Goal: Information Seeking & Learning: Learn about a topic

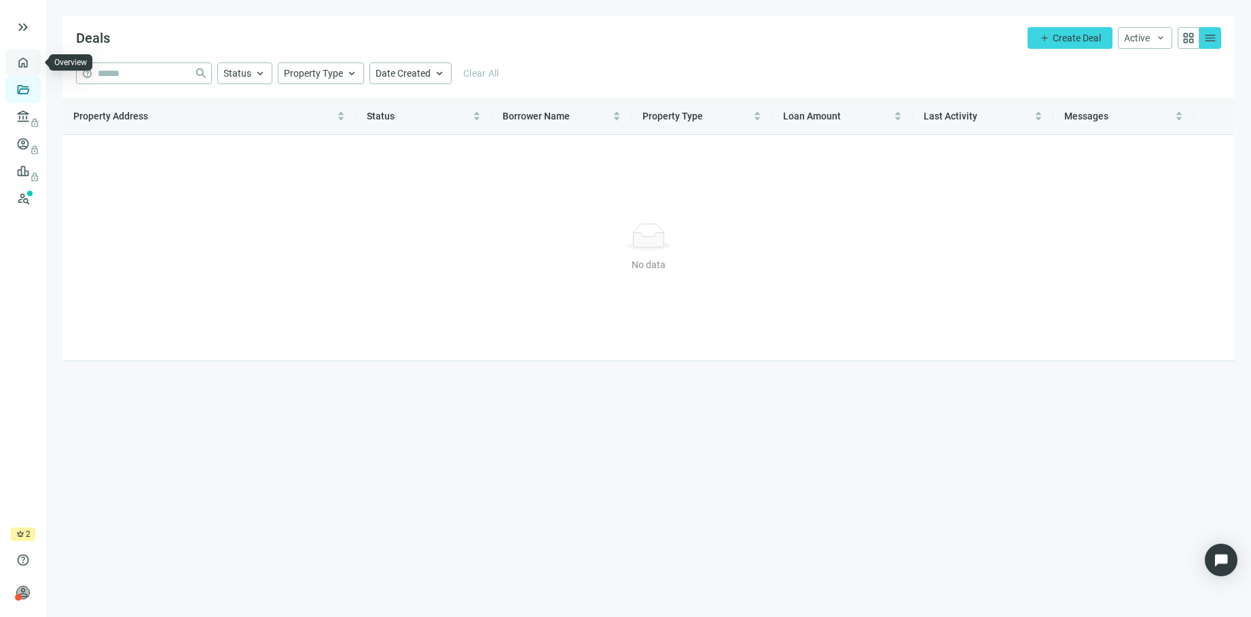
click at [34, 65] on link "Overview" at bounding box center [54, 62] width 40 height 11
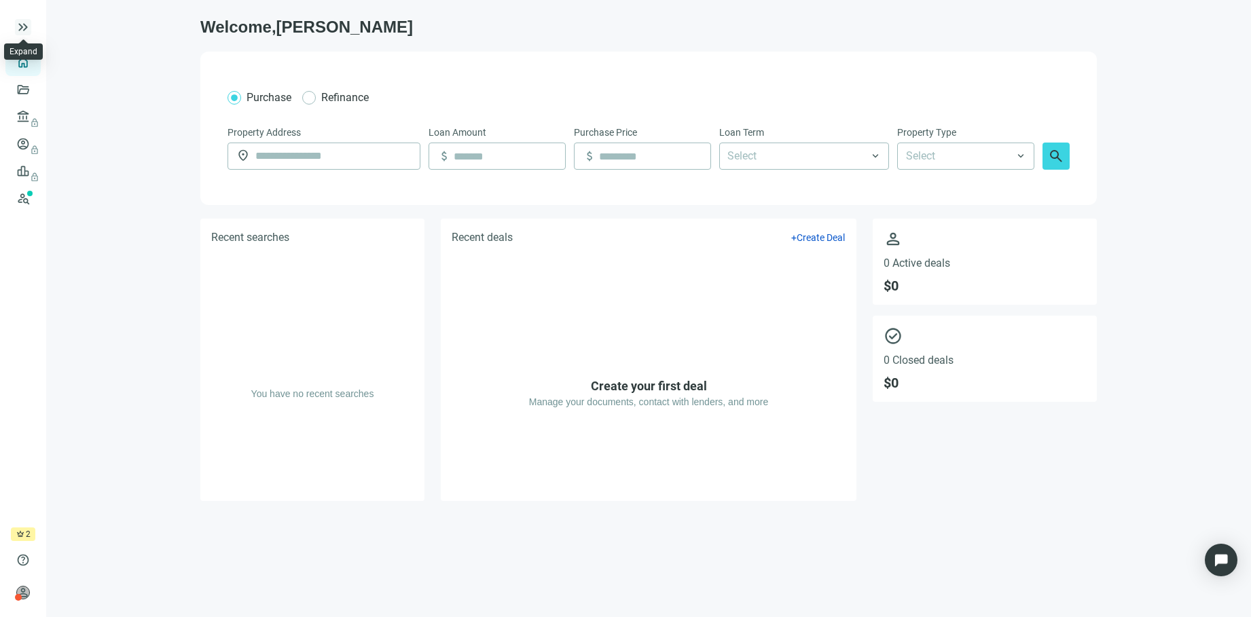
click at [31, 27] on span "keyboard_double_arrow_right" at bounding box center [23, 27] width 16 height 16
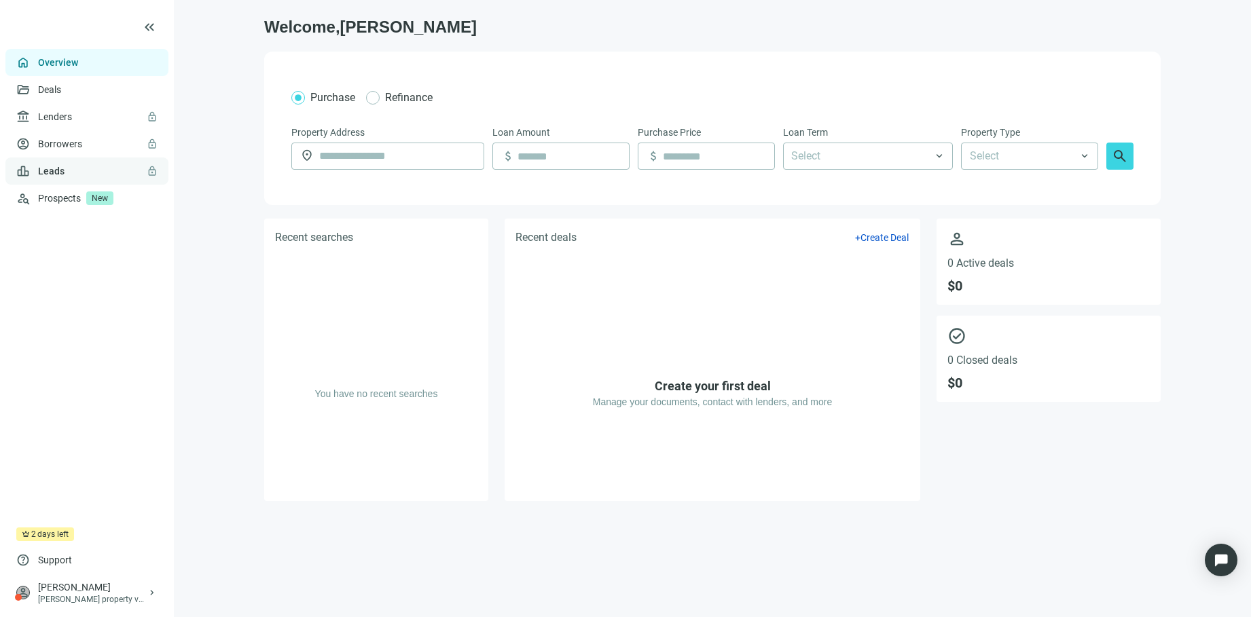
click at [56, 172] on link "Leads lock" at bounding box center [51, 171] width 26 height 11
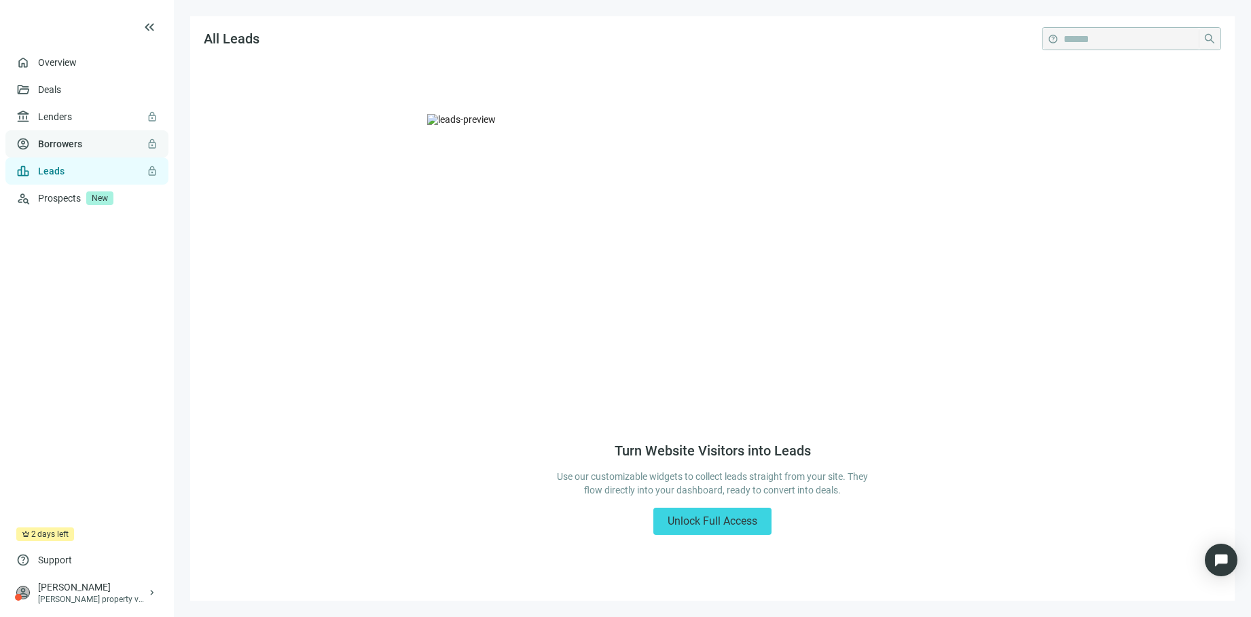
click at [61, 146] on link "Borrowers lock" at bounding box center [60, 144] width 44 height 11
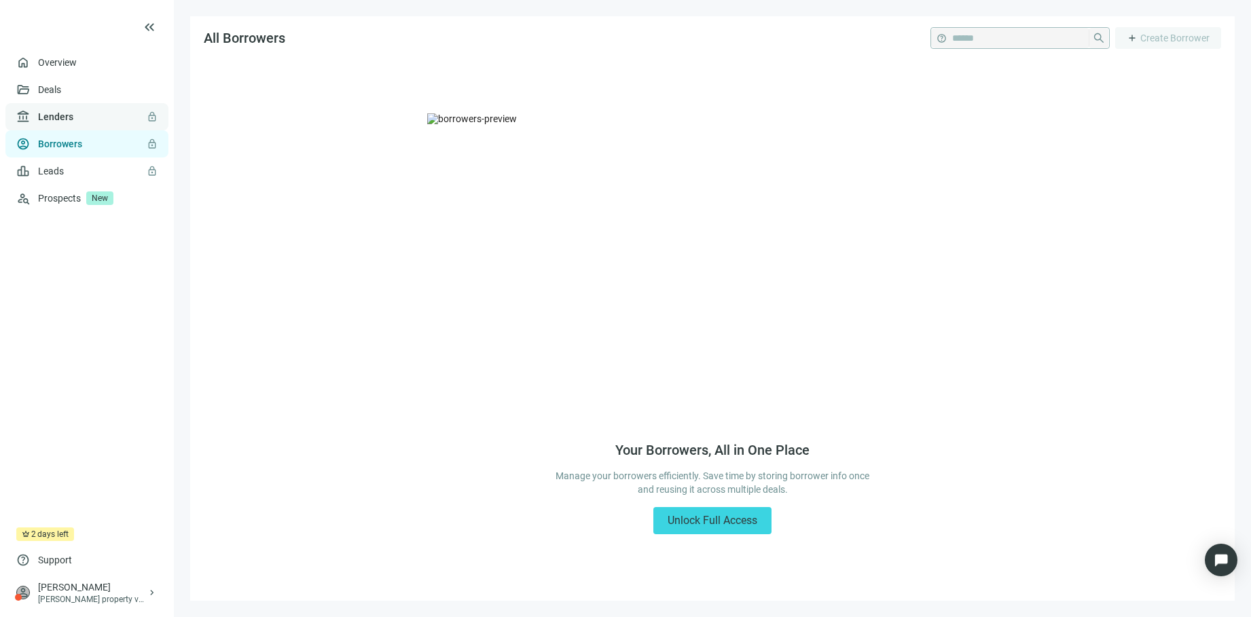
click at [56, 120] on link "Lenders lock" at bounding box center [55, 116] width 35 height 11
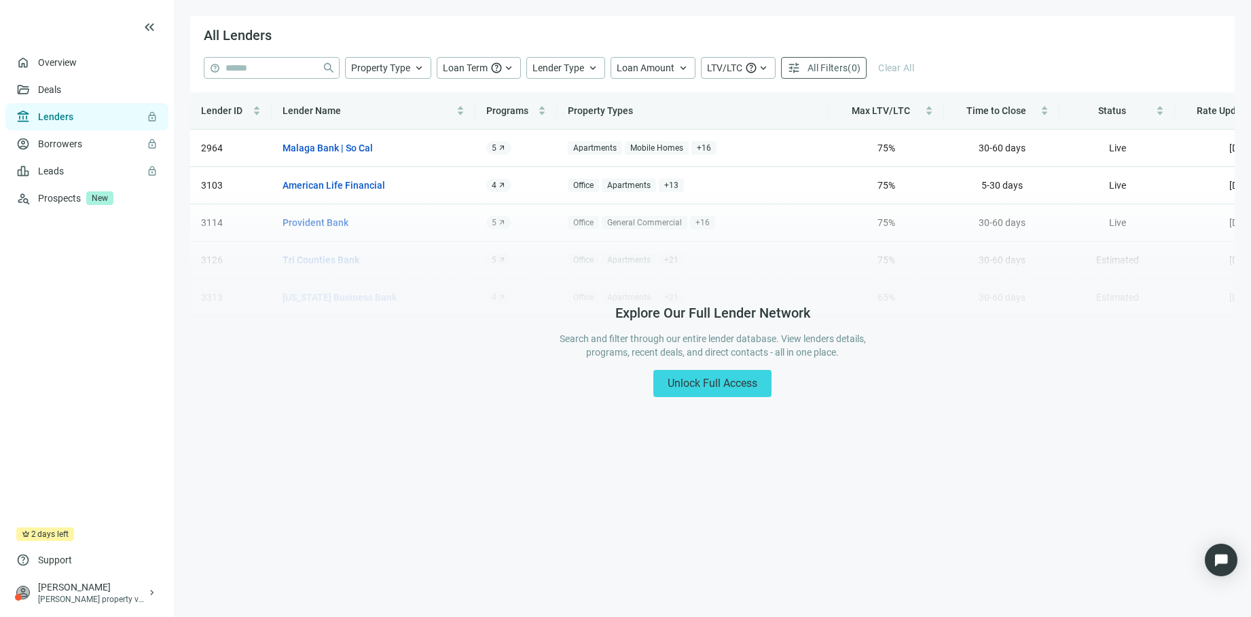
click at [345, 149] on div "Lender ID Lender Name Programs Property Types Max LTV/LTC Time to Close Status …" at bounding box center [712, 204] width 1044 height 224
drag, startPoint x: 1250, startPoint y: 156, endPoint x: 380, endPoint y: 185, distance: 870.4
click at [1222, 117] on div "Lender ID Lender Name Programs Property Types Max LTV/LTC Time to Close Status …" at bounding box center [712, 204] width 1044 height 224
drag, startPoint x: 380, startPoint y: 185, endPoint x: 394, endPoint y: 383, distance: 198.1
click at [394, 383] on div "Explore Our Full Lender Network Search and filter through our entire lender dat…" at bounding box center [712, 350] width 1044 height 329
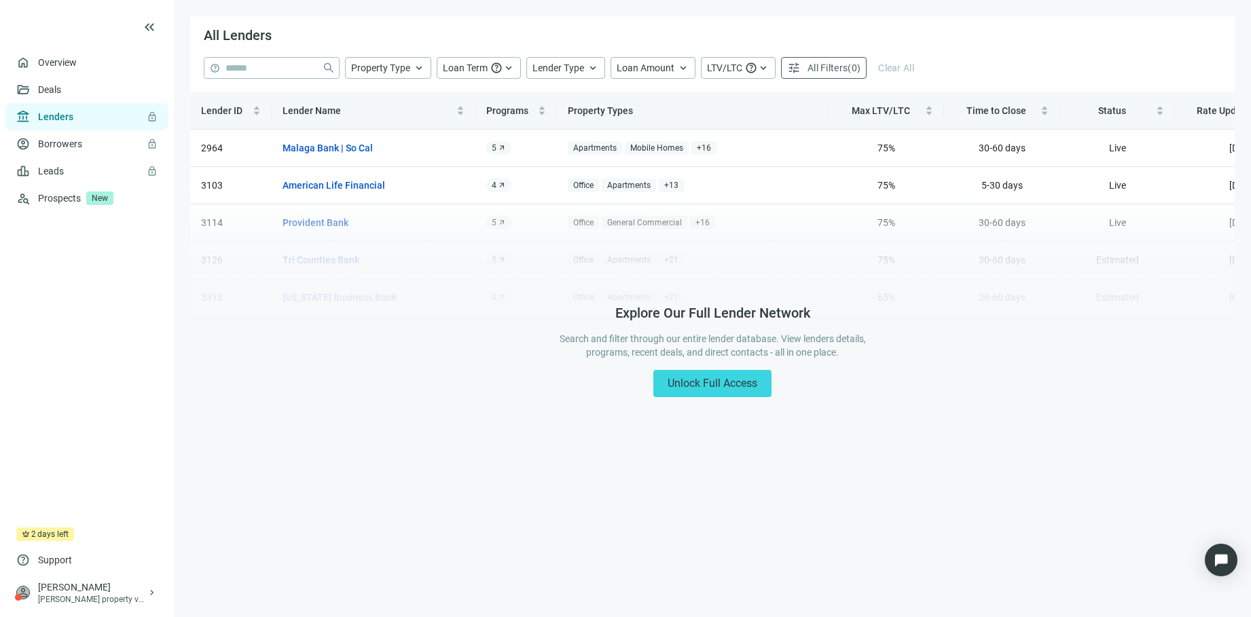
click at [415, 67] on form "help close Property Type keyboard_arrow_up Loan Term help keyboard_arrow_up Len…" at bounding box center [712, 74] width 1044 height 35
click at [421, 66] on form "help close Property Type keyboard_arrow_up Loan Term help keyboard_arrow_up Len…" at bounding box center [712, 74] width 1044 height 35
click at [62, 90] on link "Deals" at bounding box center [50, 89] width 24 height 11
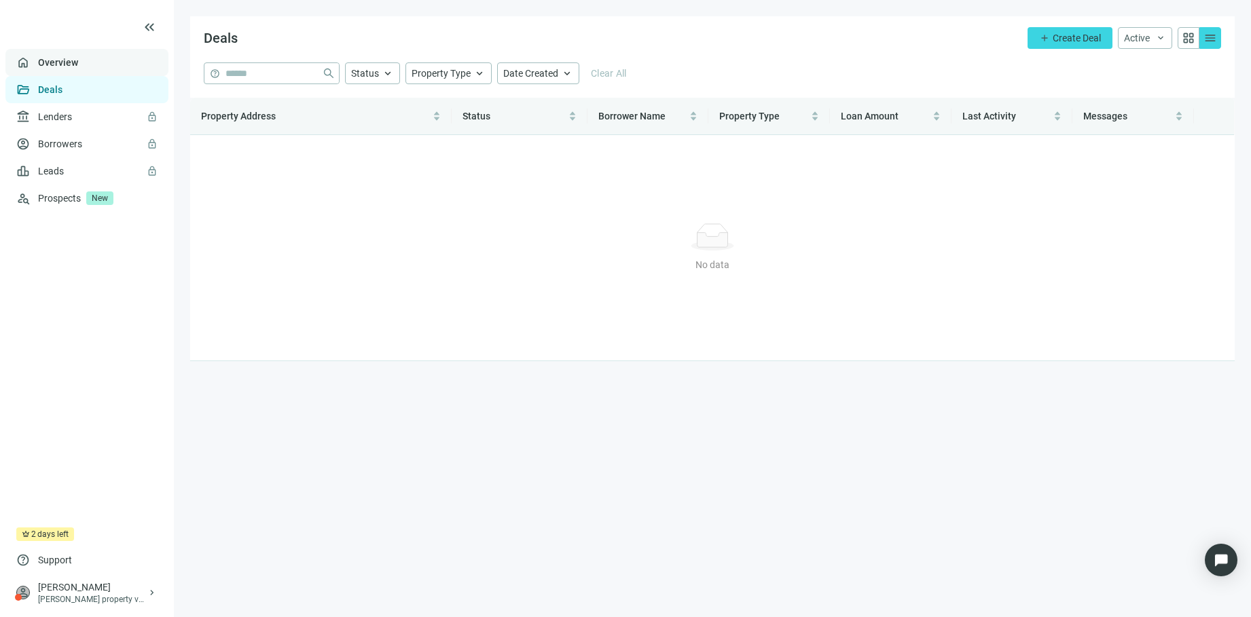
click at [52, 64] on link "Overview" at bounding box center [58, 62] width 40 height 11
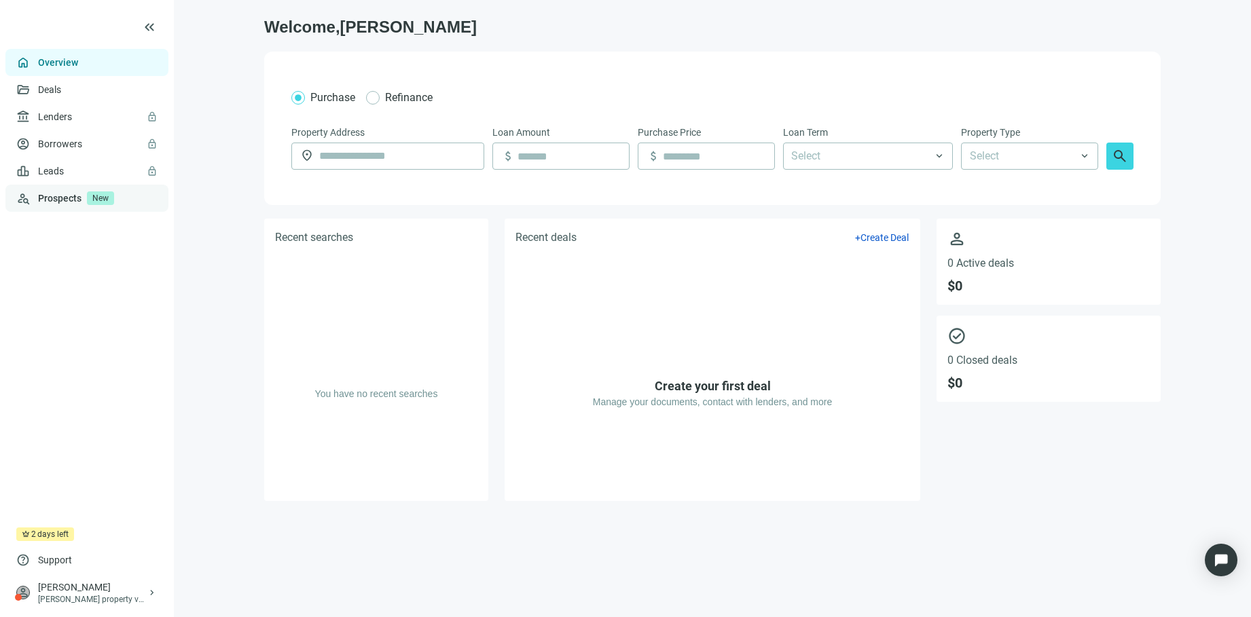
click at [69, 202] on link "Prospects New" at bounding box center [98, 198] width 120 height 27
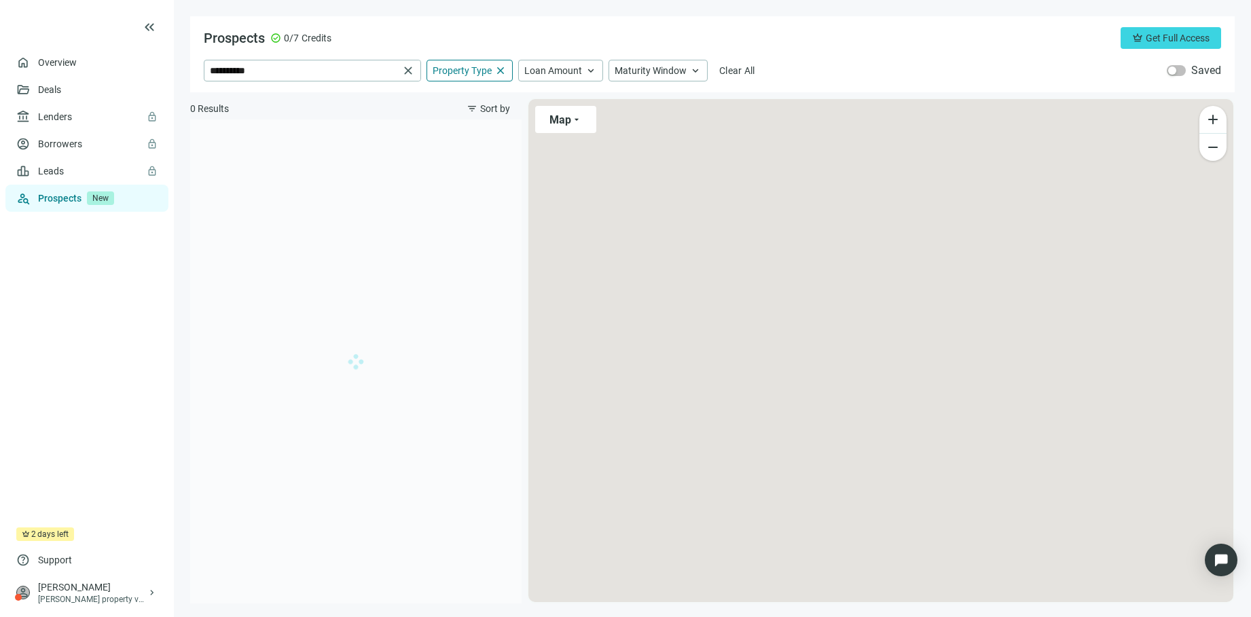
type input "**********"
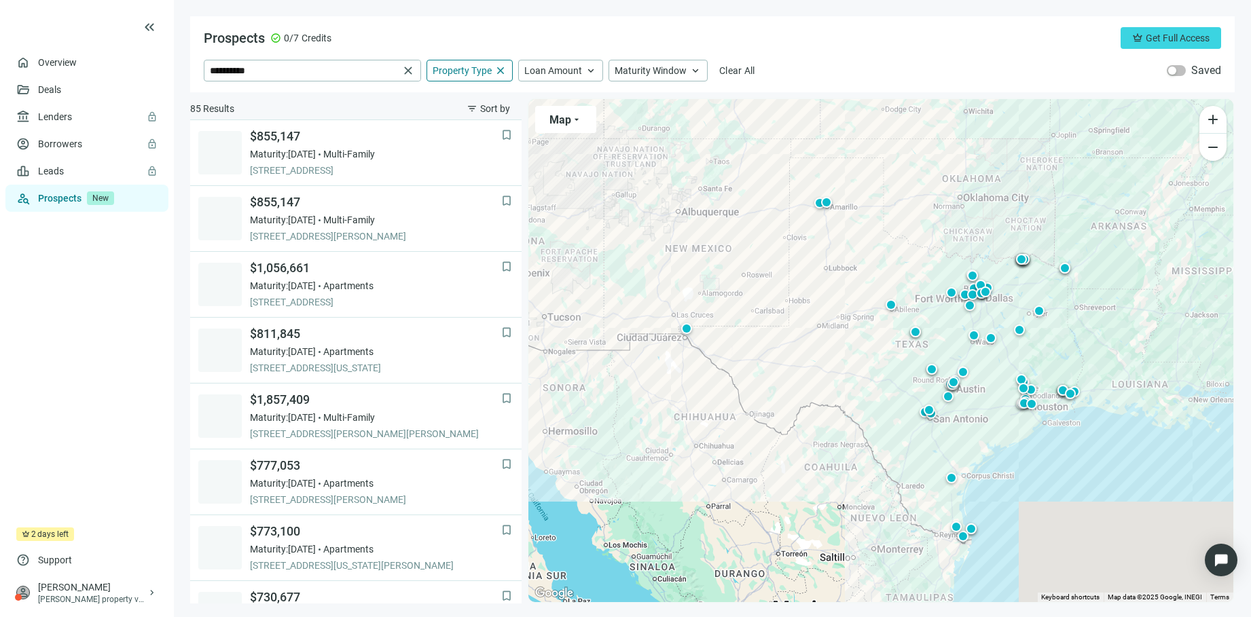
scroll to position [601, 0]
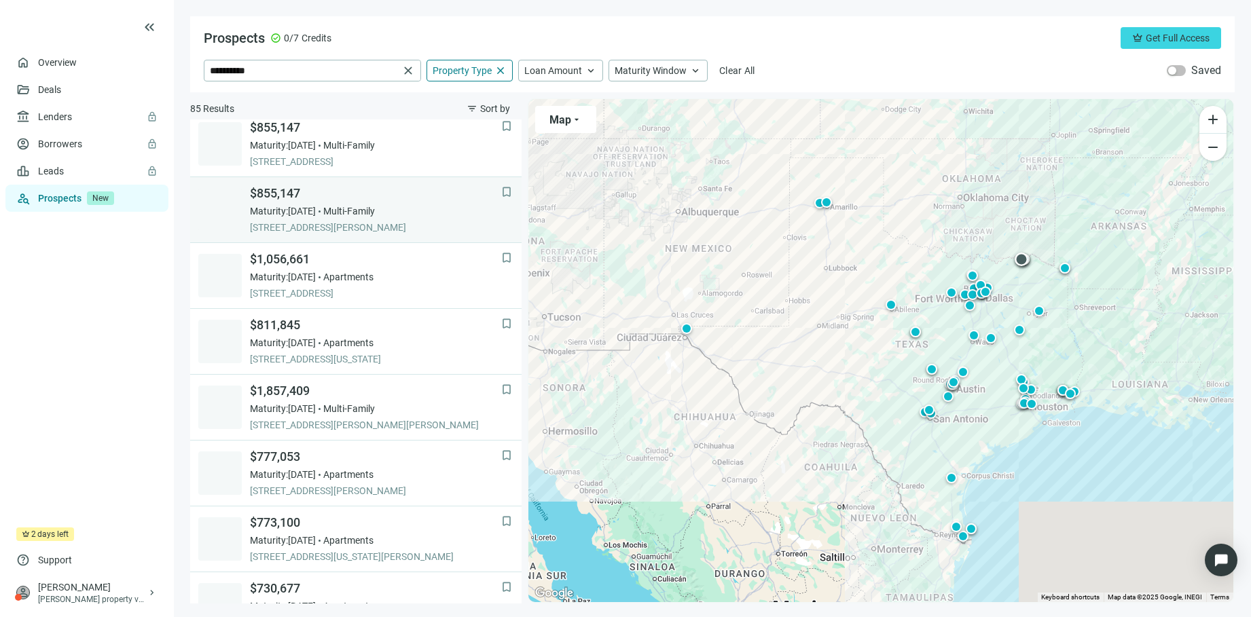
click at [312, 214] on span "Maturity: 12.26.2025" at bounding box center [283, 211] width 66 height 14
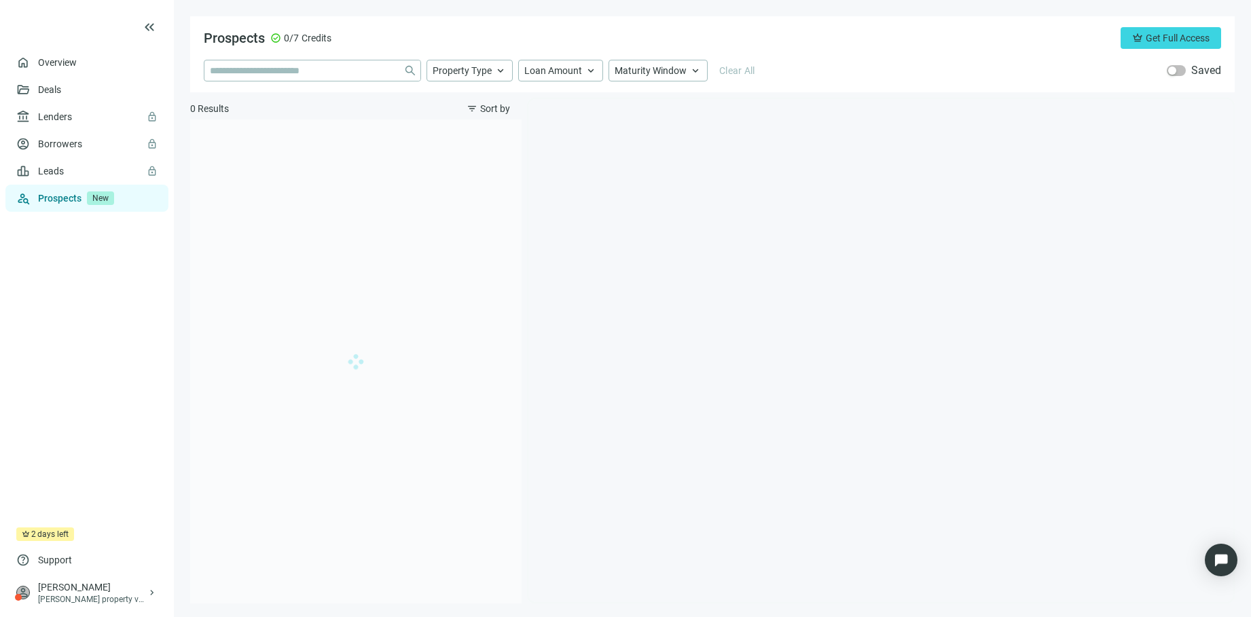
type input "**********"
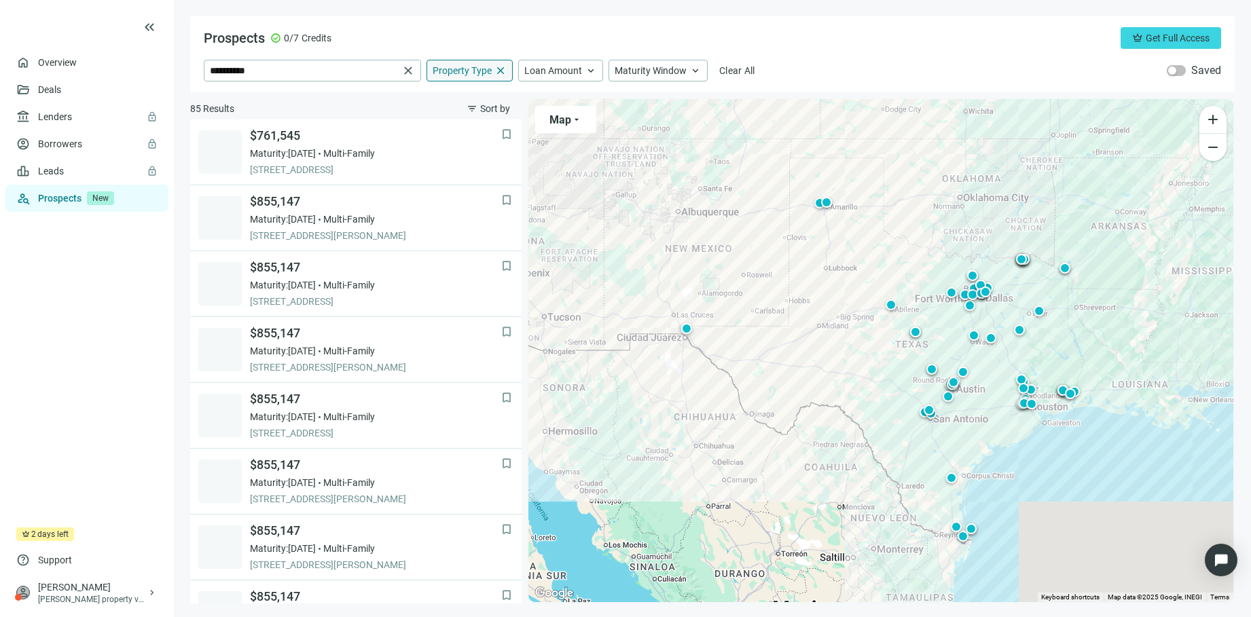
click at [503, 69] on span "close" at bounding box center [500, 71] width 12 height 12
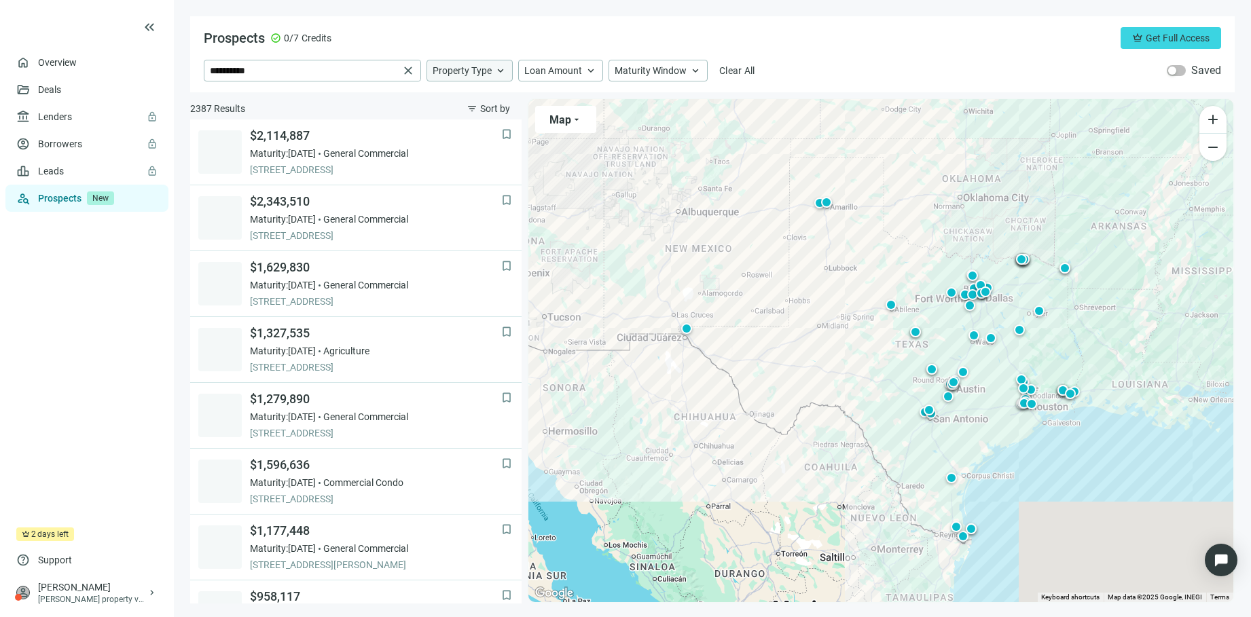
click at [503, 69] on span "keyboard_arrow_up" at bounding box center [500, 71] width 12 height 12
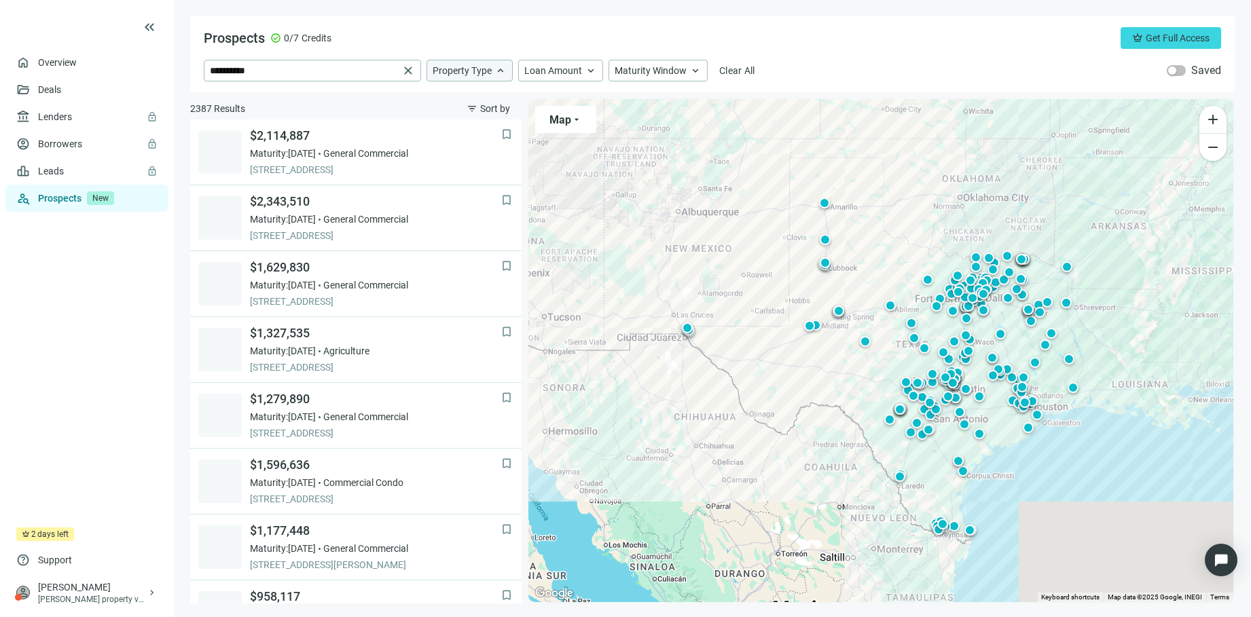
click at [499, 73] on span "keyboard_arrow_up" at bounding box center [500, 71] width 12 height 12
click at [500, 72] on span "keyboard_arrow_up" at bounding box center [500, 71] width 12 height 12
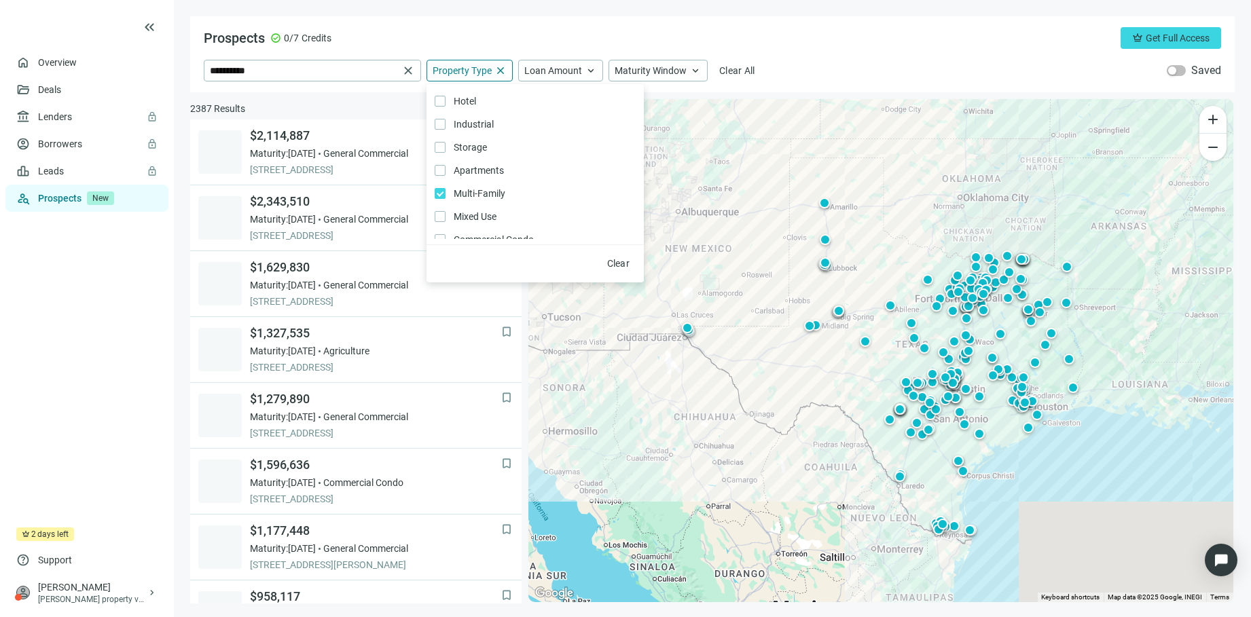
click at [742, 30] on div "Prospects check_circle 0/7 Credits crown Get Full Access" at bounding box center [712, 38] width 1017 height 22
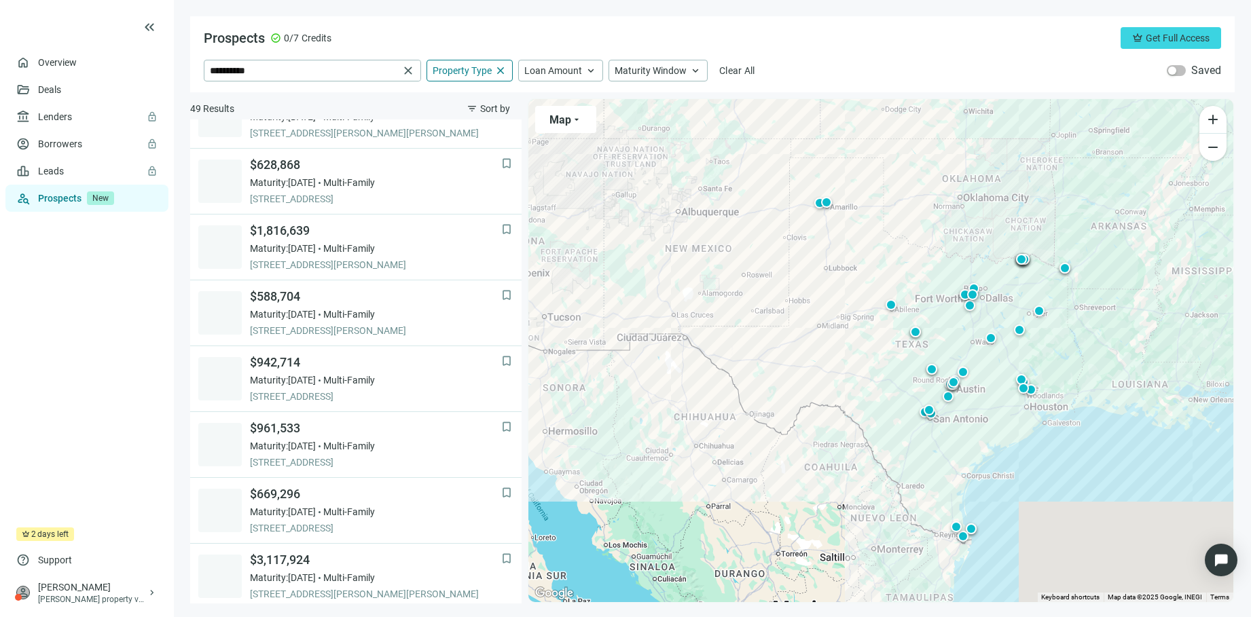
scroll to position [755, 0]
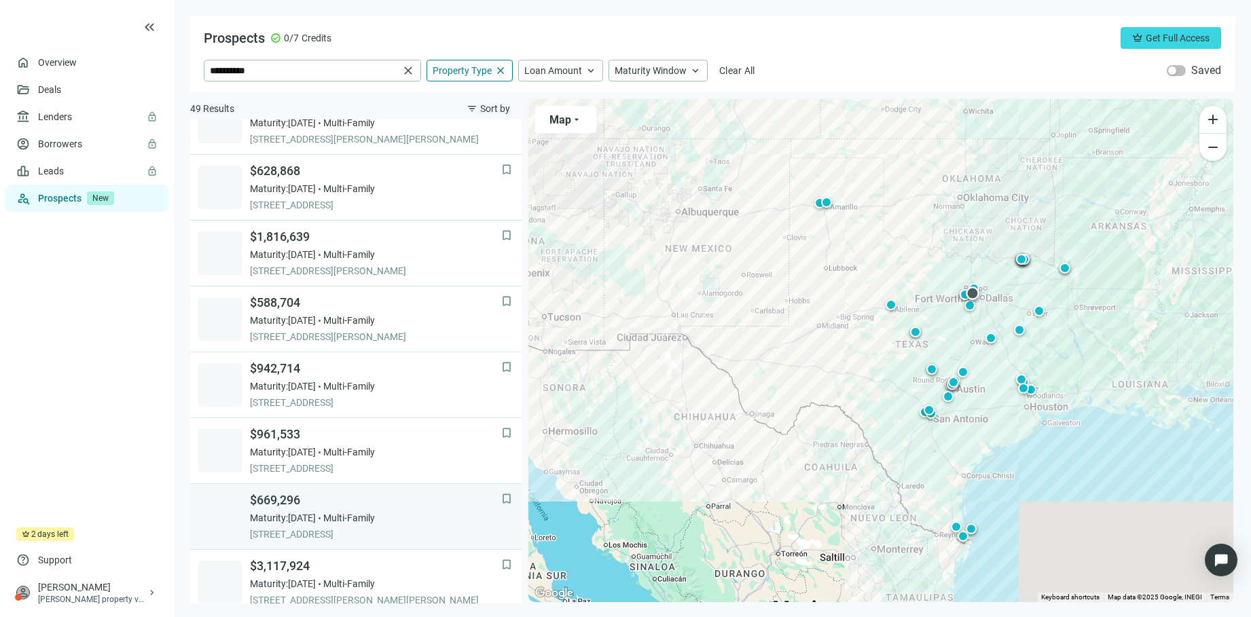
click at [308, 533] on span "902 N OAK ST, ARLINGTON, 76011, TX" at bounding box center [375, 535] width 251 height 14
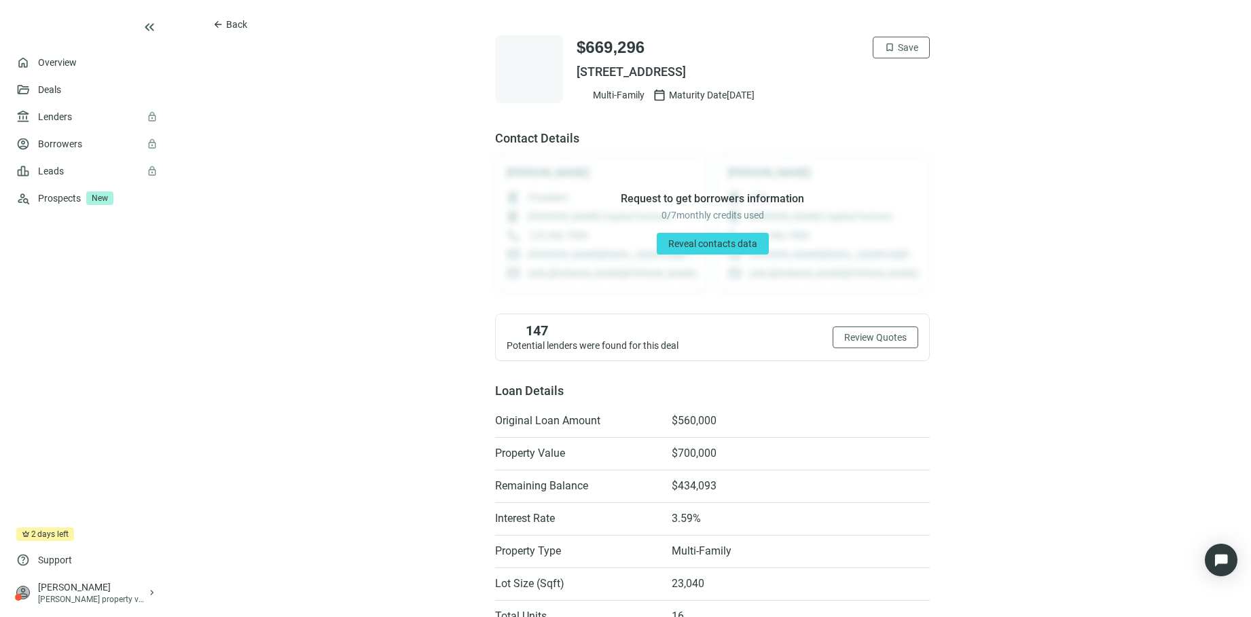
drag, startPoint x: 786, startPoint y: 68, endPoint x: 572, endPoint y: 70, distance: 213.9
click at [577, 70] on span "[STREET_ADDRESS]" at bounding box center [753, 72] width 353 height 16
copy span "[STREET_ADDRESS]"
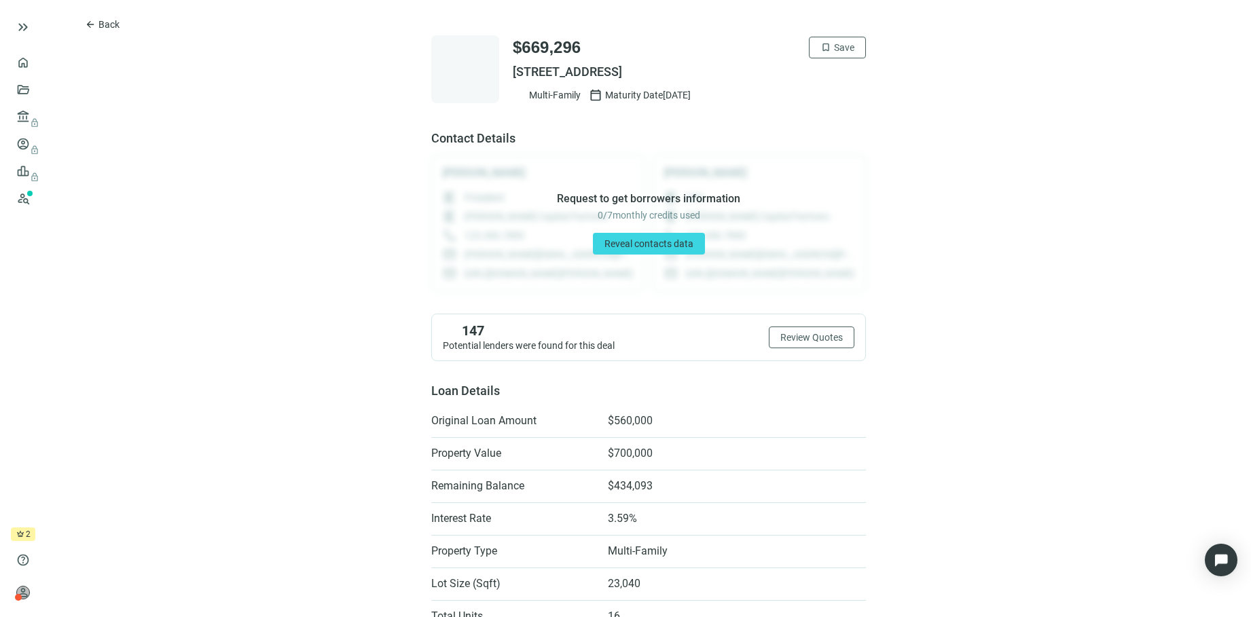
click at [26, 538] on span "2" at bounding box center [28, 535] width 5 height 14
click at [22, 600] on div "person [PERSON_NAME] [PERSON_NAME] property ventures llc keyboard_arrow_right" at bounding box center [22, 593] width 35 height 38
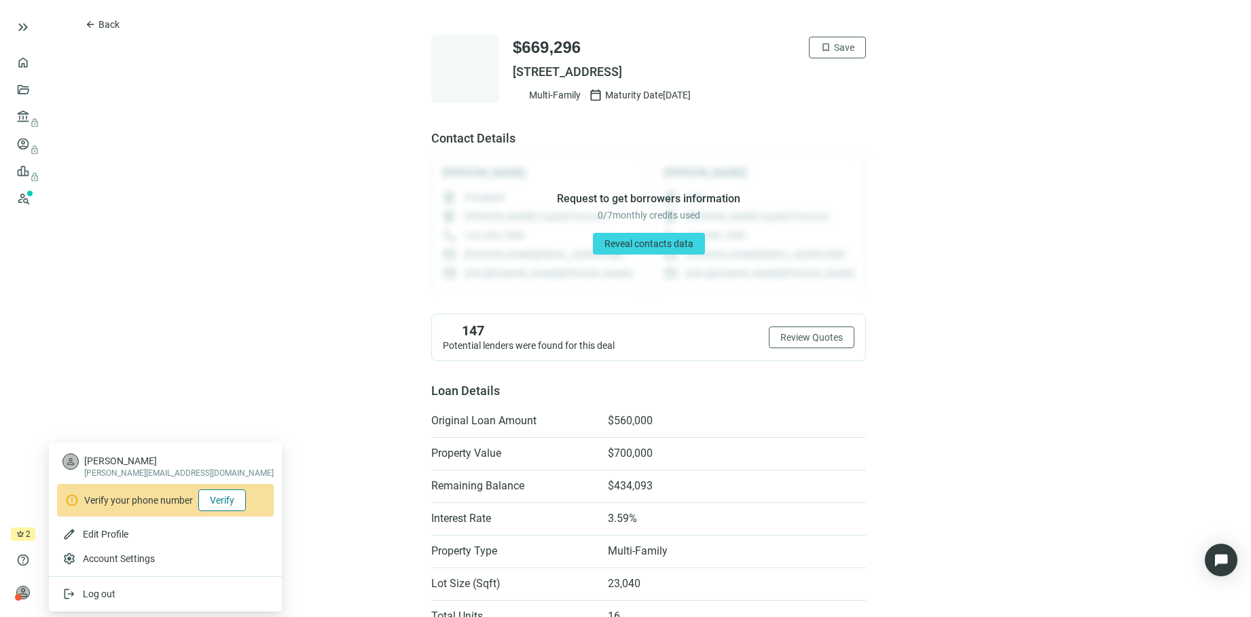
click at [211, 504] on span "Verify" at bounding box center [222, 500] width 24 height 11
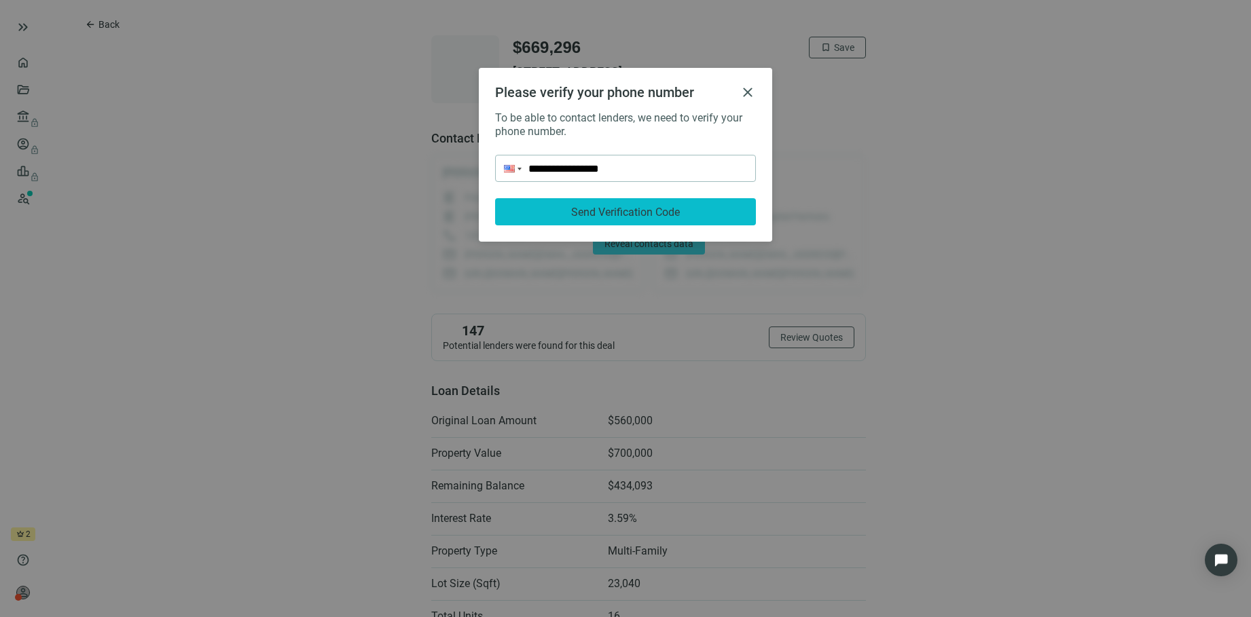
click at [613, 216] on span "Send Verification Code" at bounding box center [625, 212] width 109 height 13
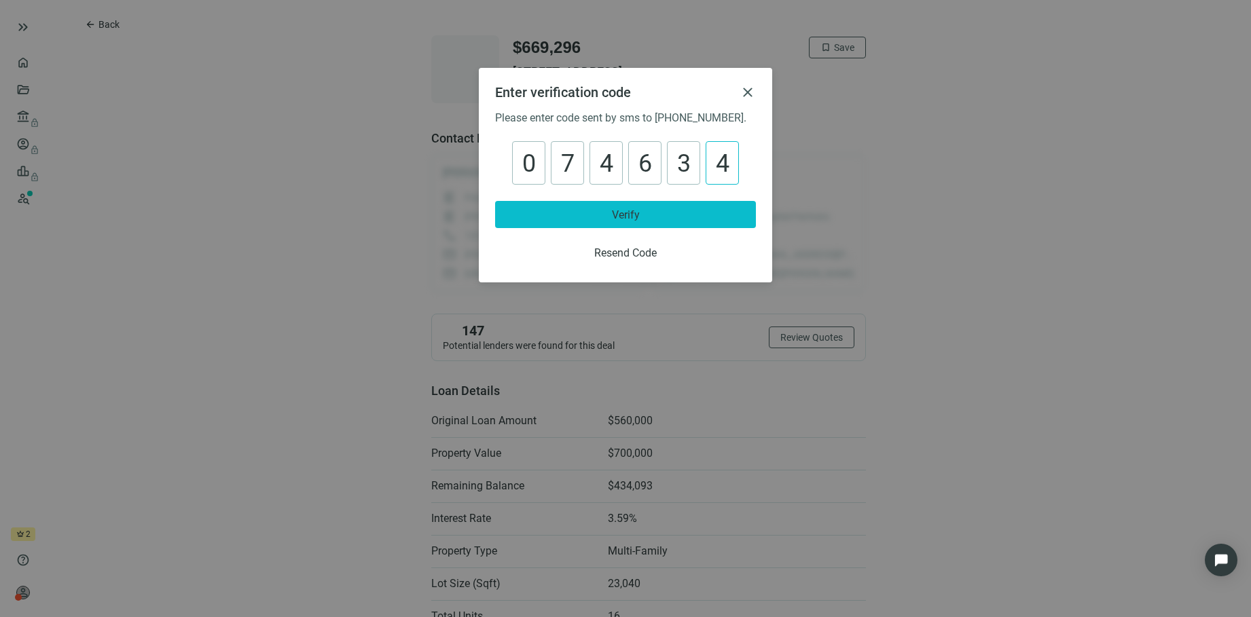
type input "******"
click at [617, 214] on span "Verify" at bounding box center [626, 214] width 28 height 13
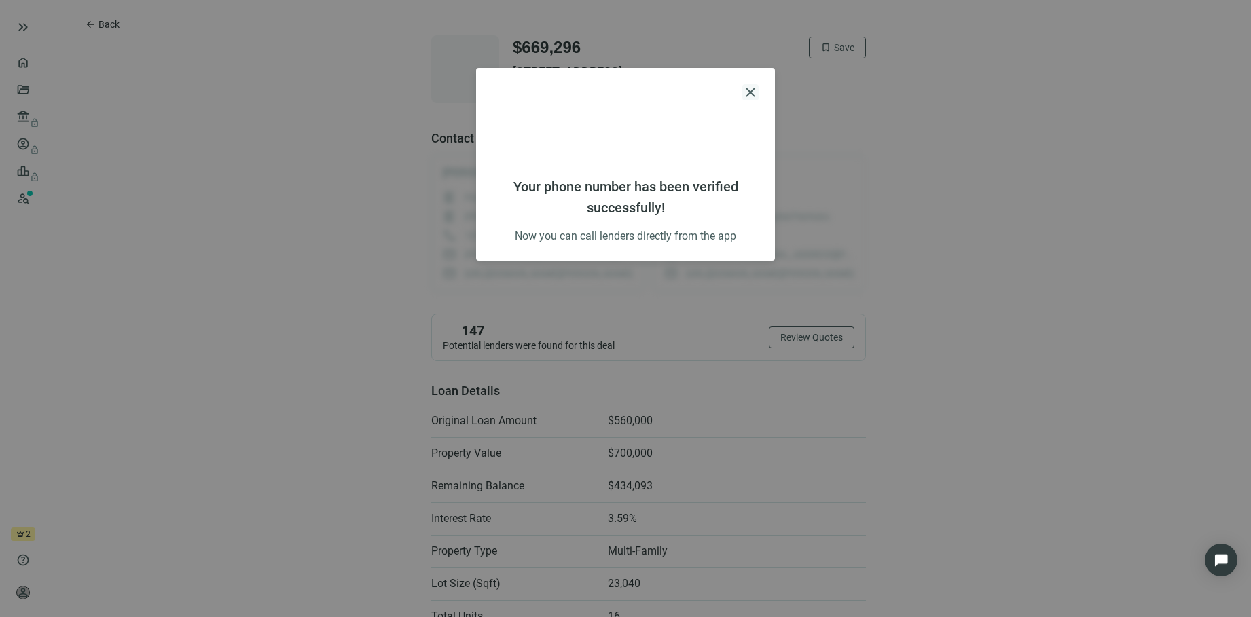
click at [744, 94] on span "close" at bounding box center [750, 92] width 16 height 16
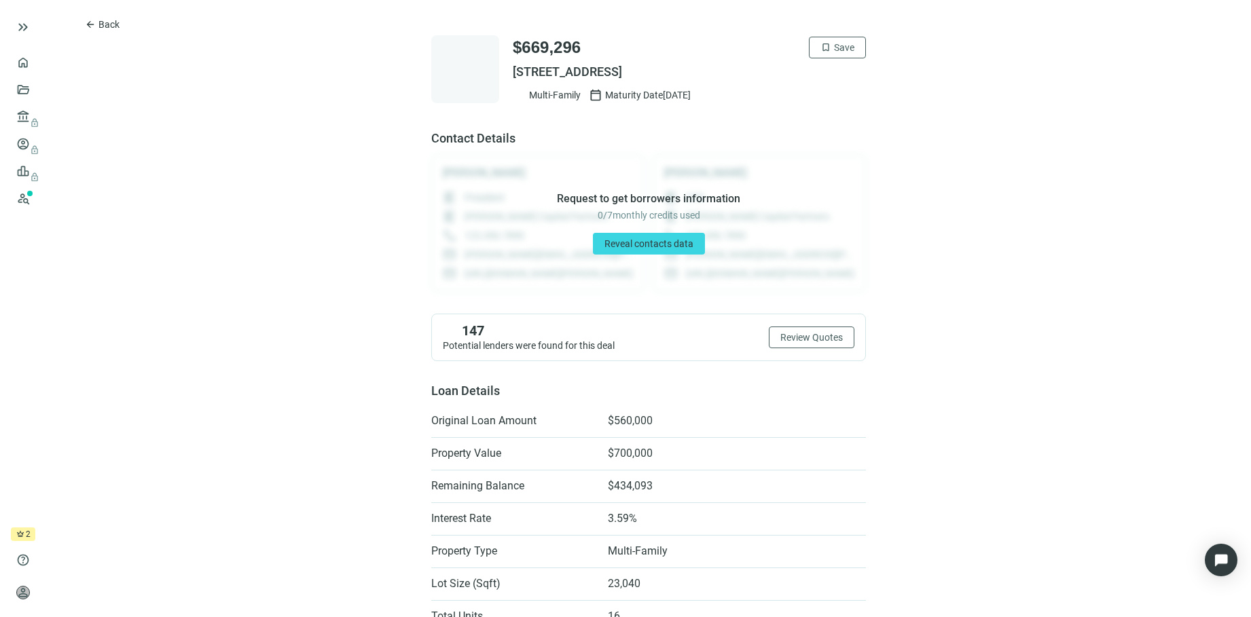
drag, startPoint x: 1174, startPoint y: 39, endPoint x: 1250, endPoint y: 92, distance: 92.7
drag, startPoint x: 1250, startPoint y: 92, endPoint x: 932, endPoint y: 456, distance: 484.2
click at [811, 337] on span "Review Quotes" at bounding box center [811, 337] width 62 height 11
click at [800, 342] on span "Review Quotes" at bounding box center [811, 337] width 62 height 11
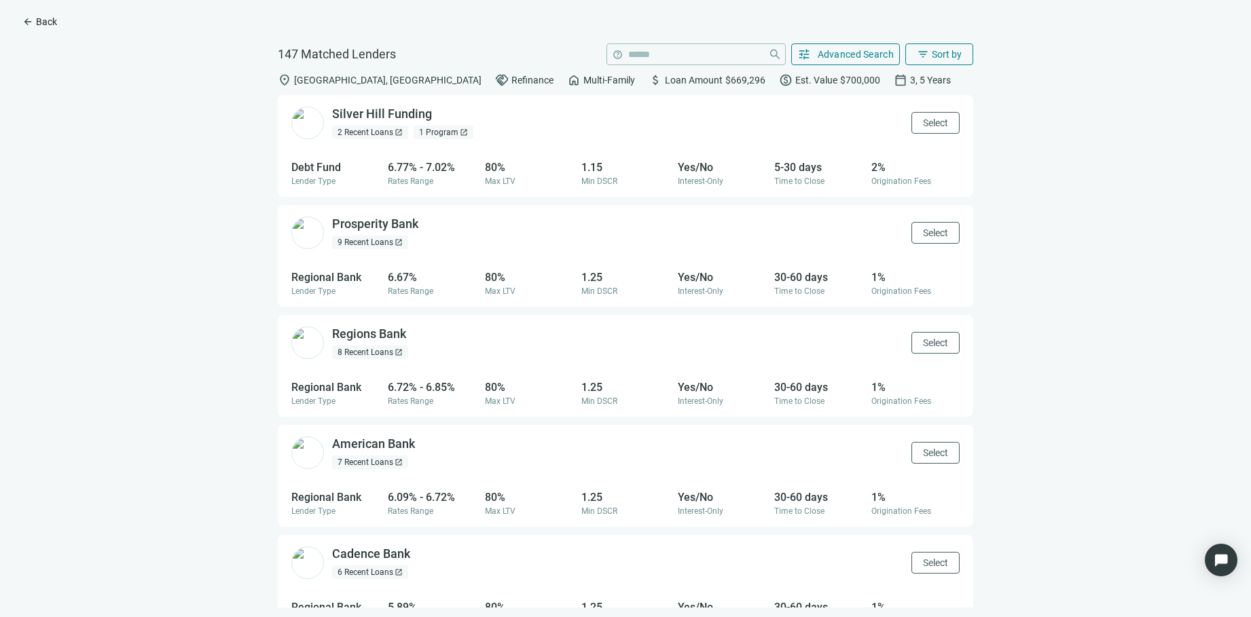
click at [39, 22] on span "Back" at bounding box center [46, 21] width 21 height 11
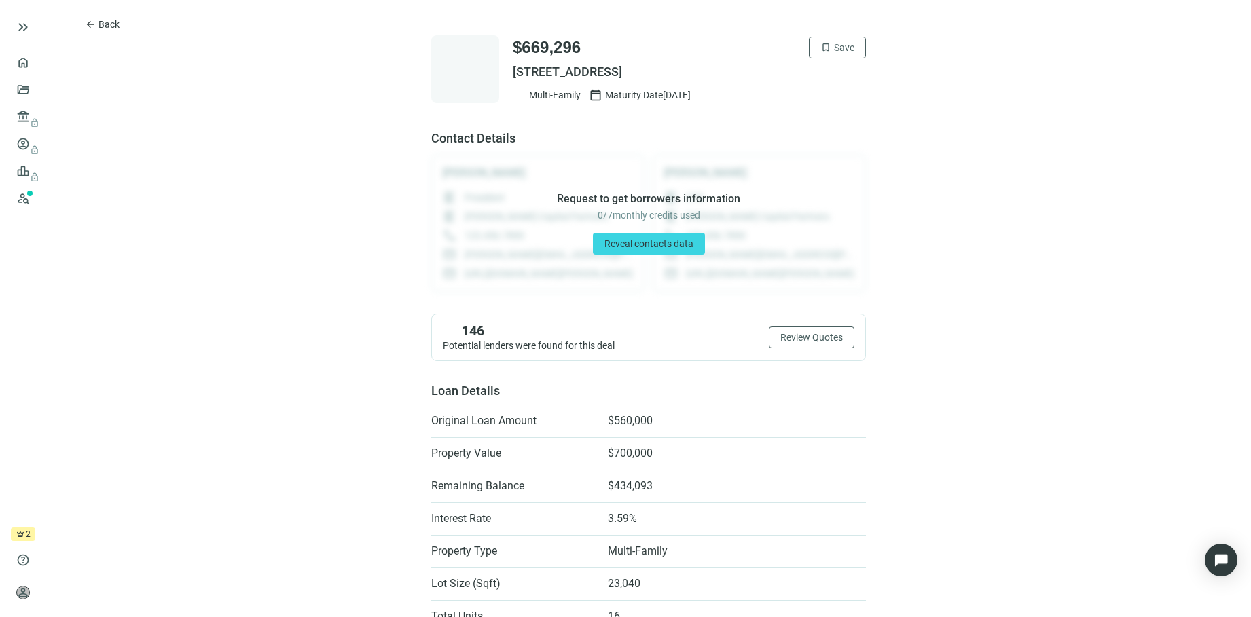
click at [40, 22] on div at bounding box center [58, 27] width 87 height 27
click at [34, 67] on link "Overview" at bounding box center [54, 62] width 40 height 11
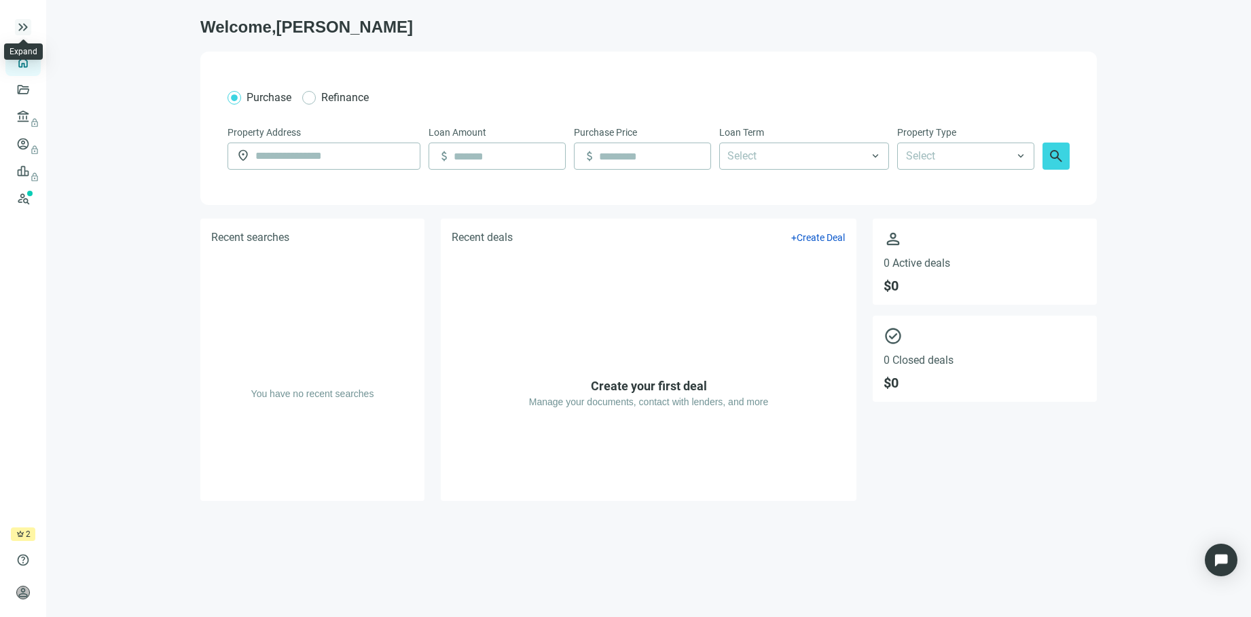
click at [26, 31] on span "keyboard_double_arrow_right" at bounding box center [23, 27] width 16 height 16
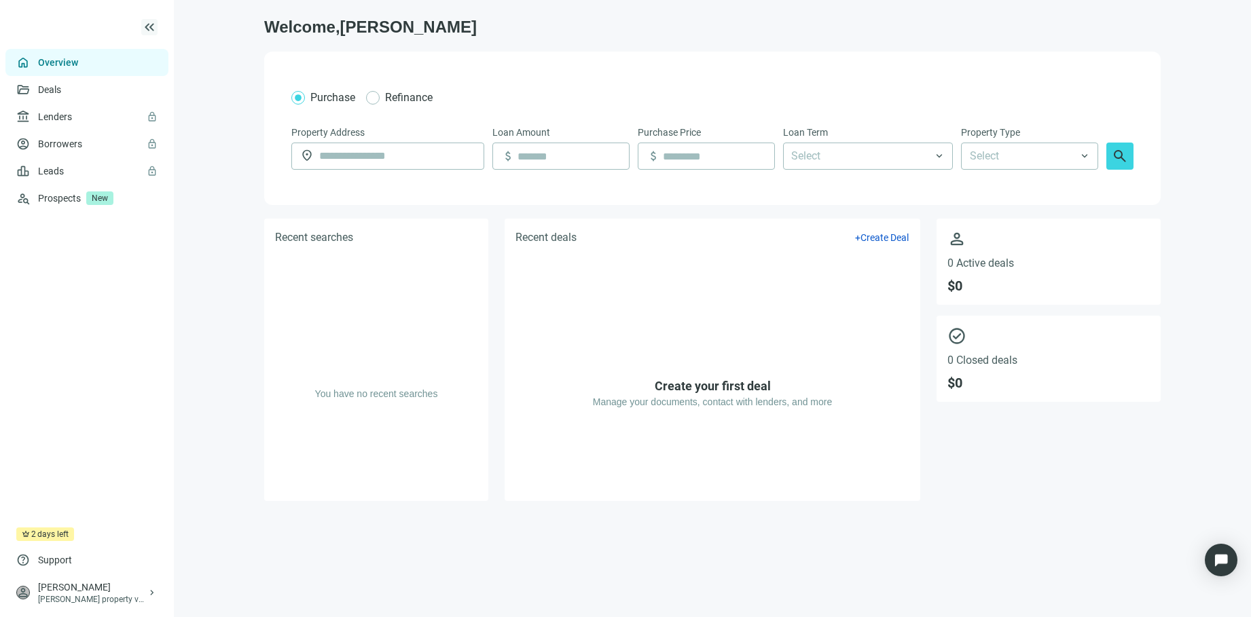
click at [26, 31] on icon at bounding box center [59, 27] width 87 height 27
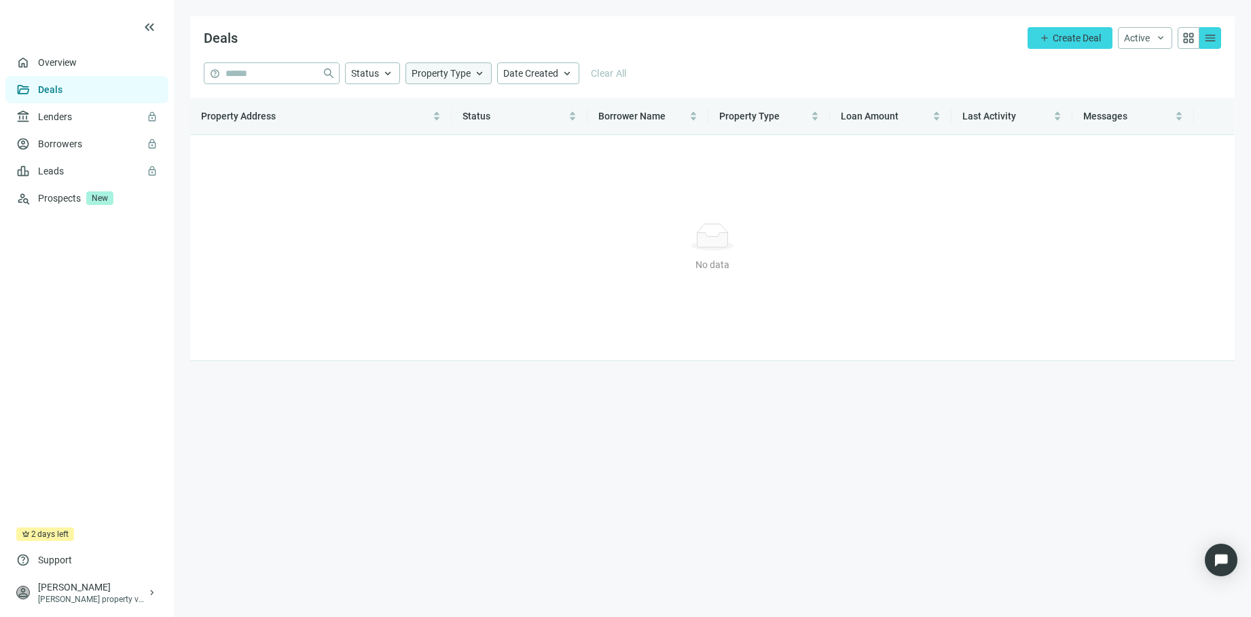
click at [481, 75] on span "keyboard_arrow_up" at bounding box center [479, 73] width 12 height 12
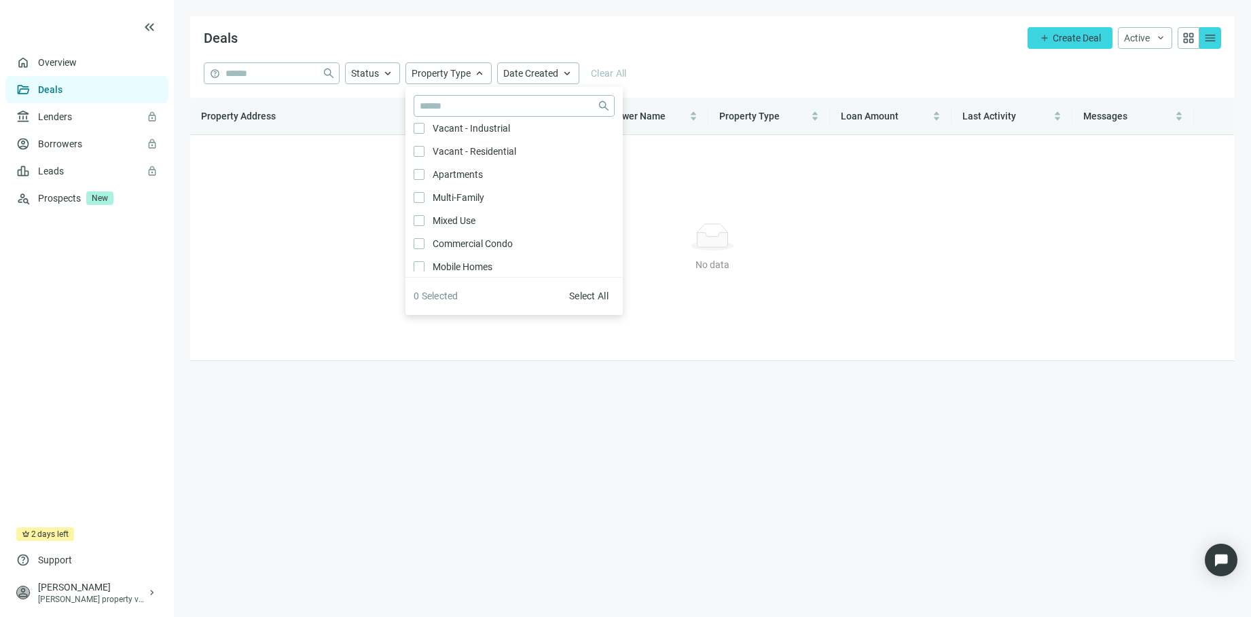
scroll to position [255, 0]
click at [928, 233] on div "No data No data" at bounding box center [712, 248] width 1023 height 204
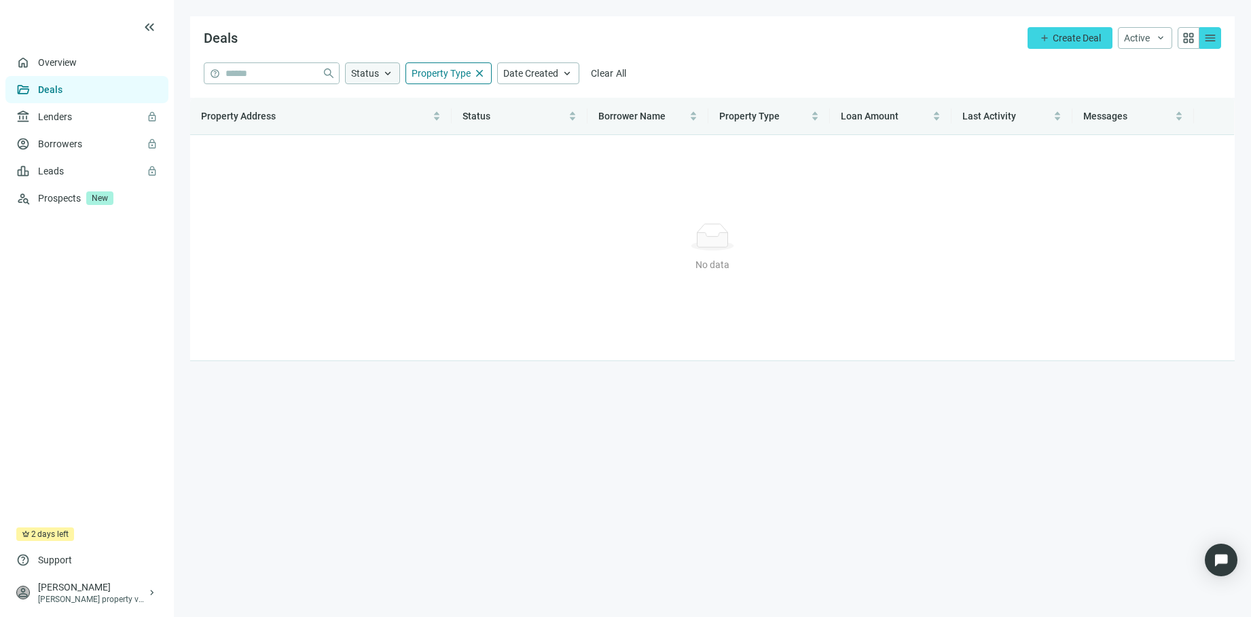
click at [388, 75] on span "keyboard_arrow_up" at bounding box center [388, 73] width 12 height 12
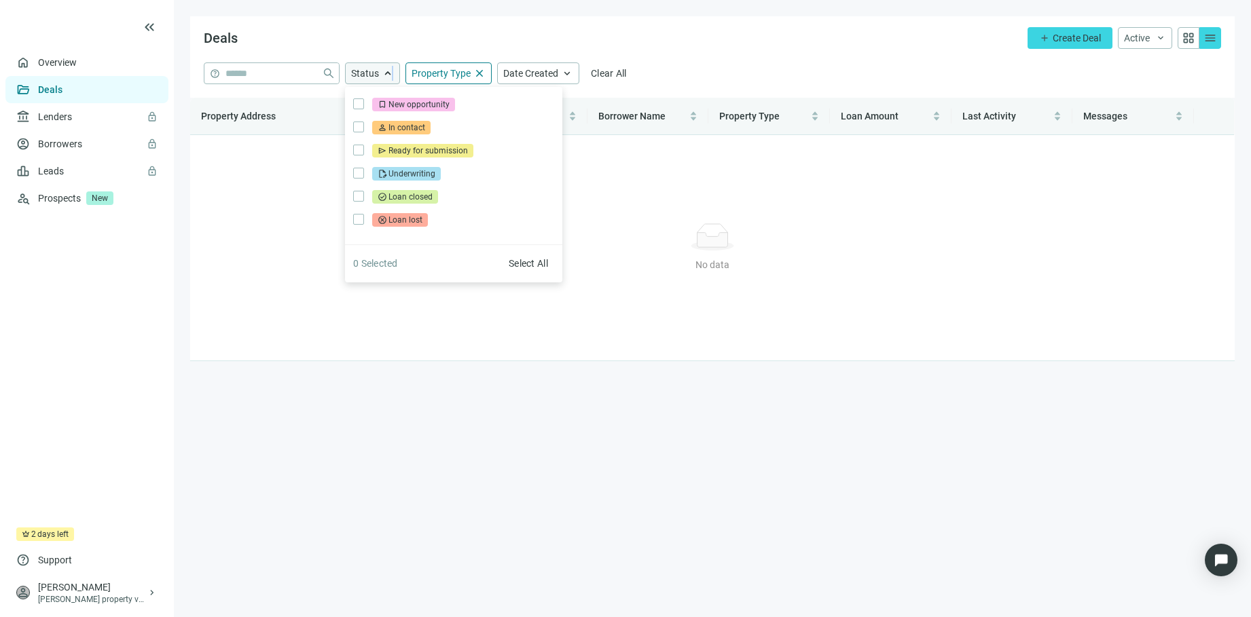
click at [393, 71] on span "keyboard_arrow_up" at bounding box center [388, 73] width 12 height 12
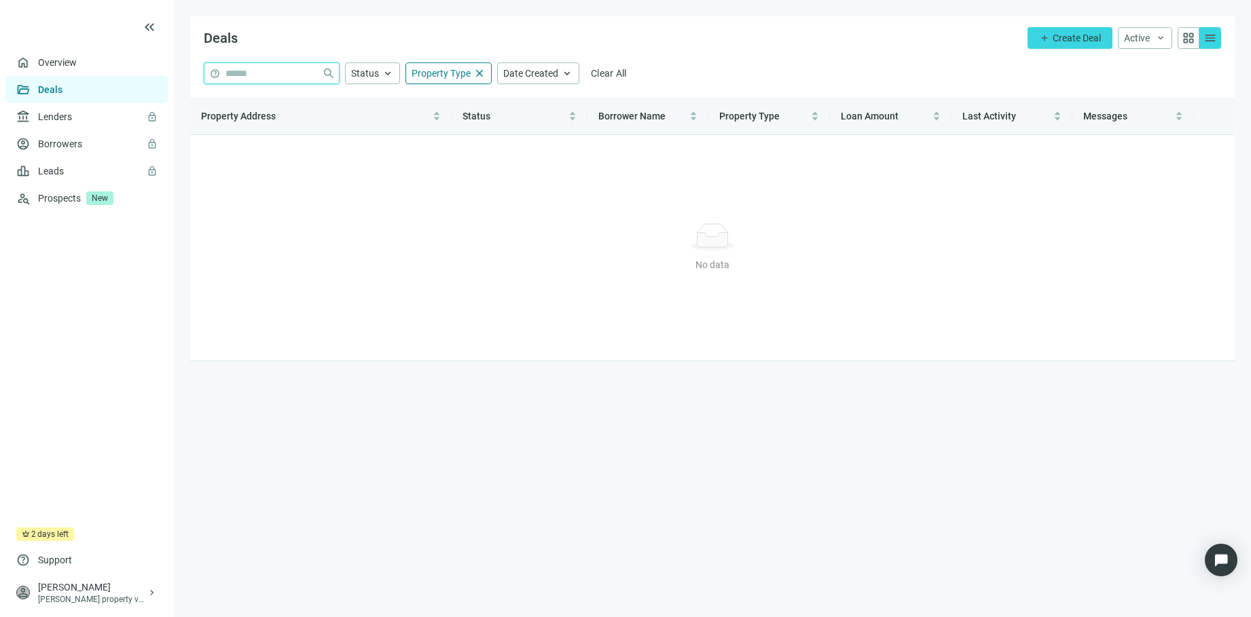
click at [284, 75] on input "search" at bounding box center [270, 73] width 91 height 20
click at [335, 191] on div "No data No data" at bounding box center [712, 248] width 1023 height 204
click at [63, 65] on link "Overview" at bounding box center [58, 62] width 40 height 11
